Goal: Check status: Check status

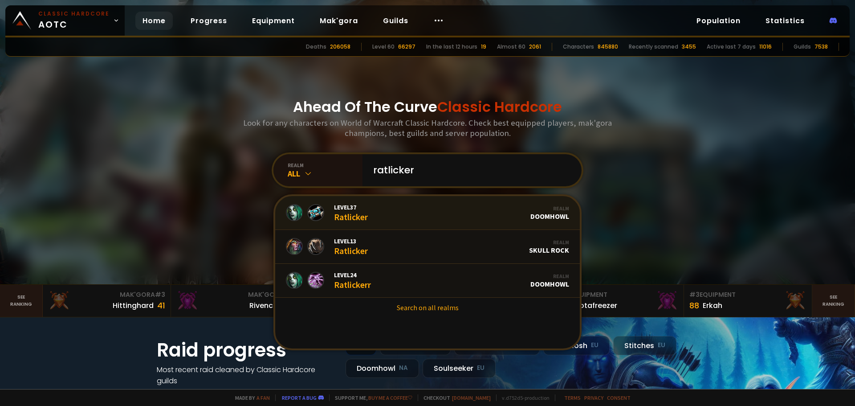
type input "ratlicker"
click at [452, 207] on link "Level 37 Ratlicker Realm Doomhowl" at bounding box center [427, 213] width 305 height 34
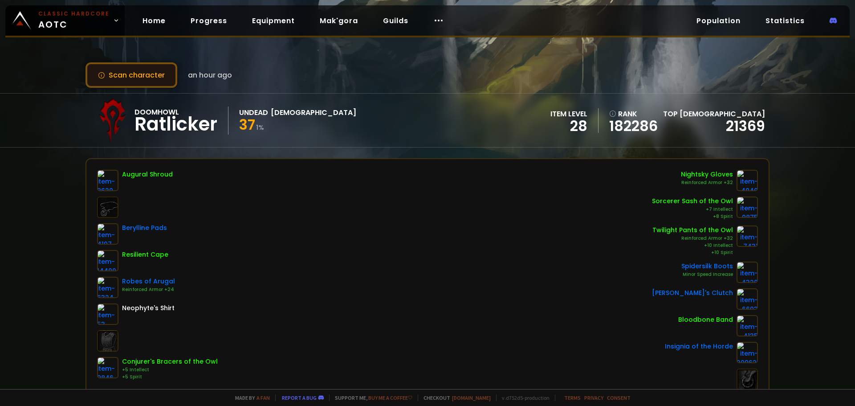
click at [145, 75] on button "Scan character" at bounding box center [132, 74] width 92 height 25
